Goal: Task Accomplishment & Management: Manage account settings

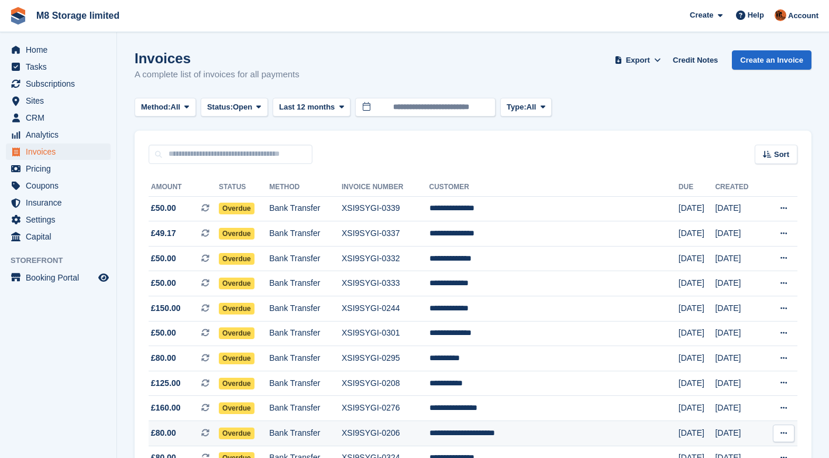
click at [248, 434] on span "Overdue" at bounding box center [237, 433] width 36 height 12
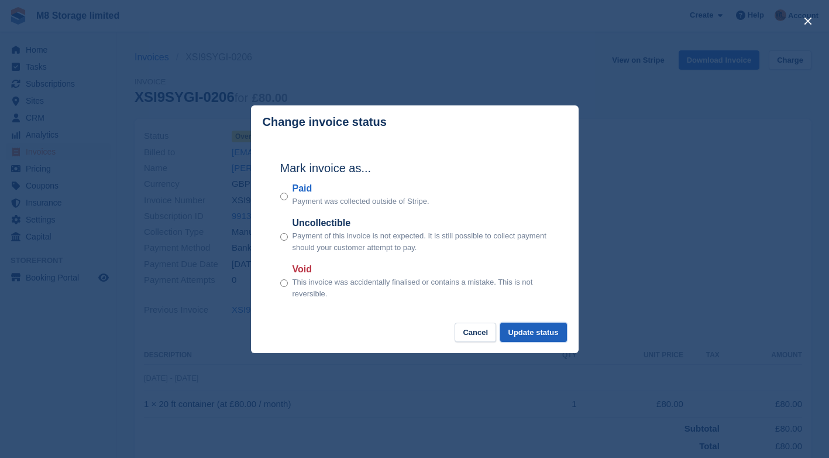
click at [518, 332] on button "Update status" at bounding box center [533, 331] width 67 height 19
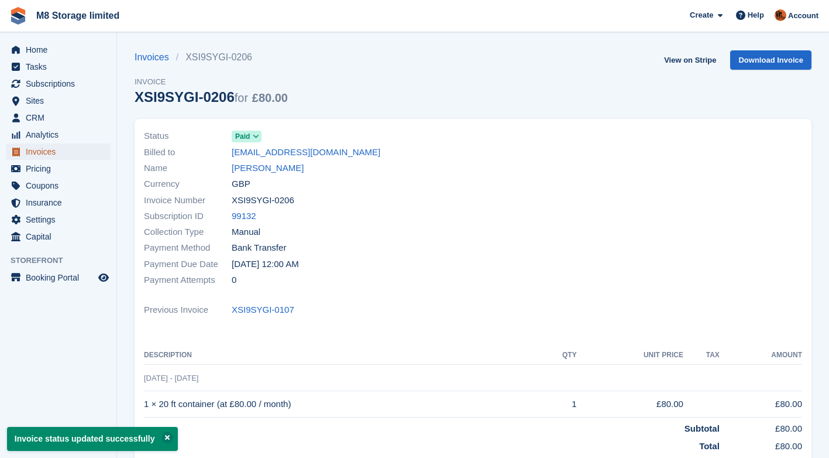
click at [44, 154] on span "Invoices" at bounding box center [61, 151] width 70 height 16
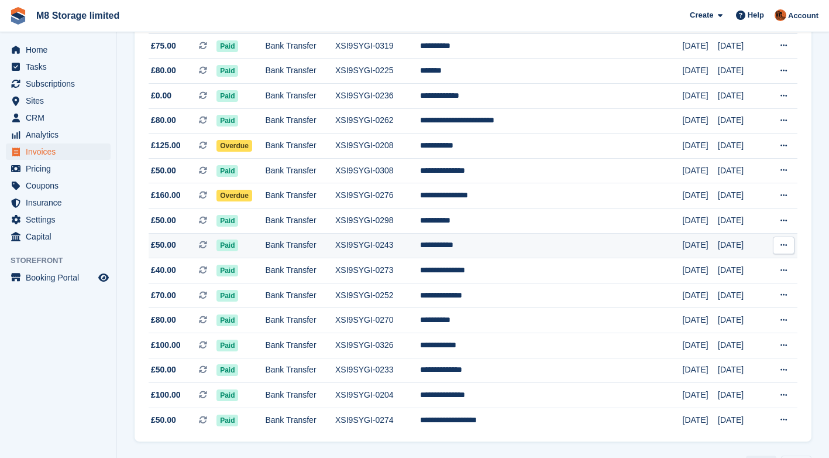
scroll to position [1043, 0]
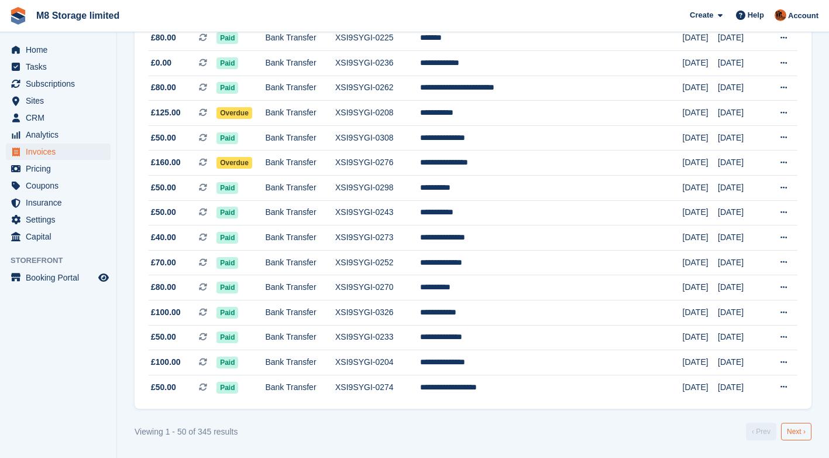
click at [806, 429] on link "Next ›" at bounding box center [796, 431] width 30 height 18
